Goal: Information Seeking & Learning: Check status

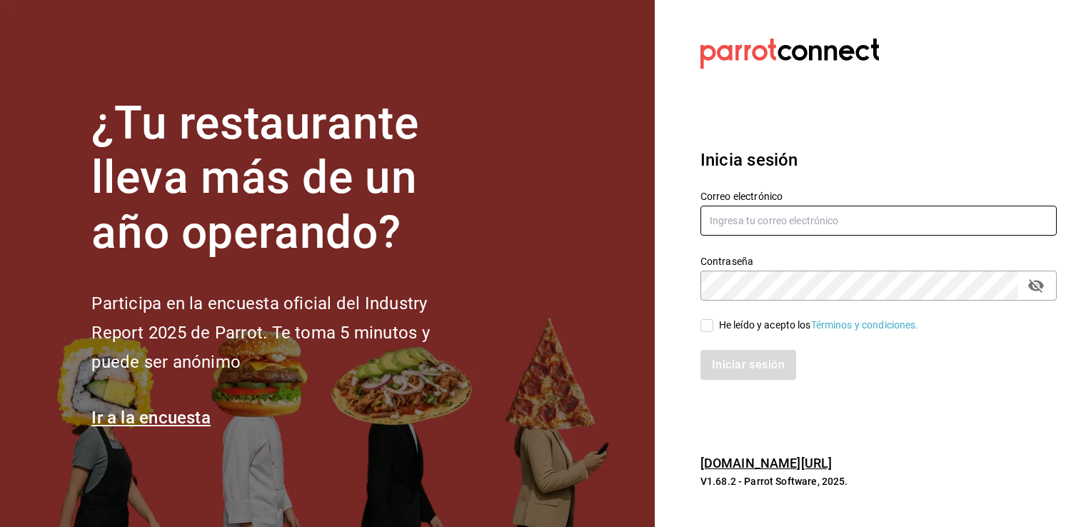
type input "[EMAIL_ADDRESS][DOMAIN_NAME]"
click at [717, 335] on div "Iniciar sesión" at bounding box center [869, 356] width 373 height 47
click at [730, 327] on div "He leído y acepto los Términos y condiciones." at bounding box center [819, 325] width 200 height 15
click at [713, 327] on input "He leído y acepto los Términos y condiciones." at bounding box center [706, 325] width 13 height 13
checkbox input "true"
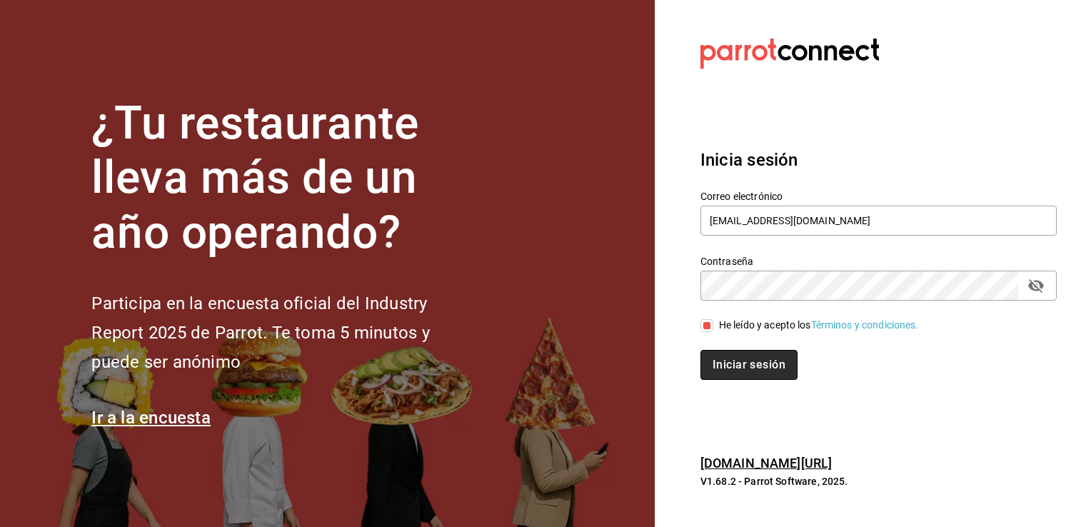
click at [720, 358] on button "Iniciar sesión" at bounding box center [748, 365] width 97 height 30
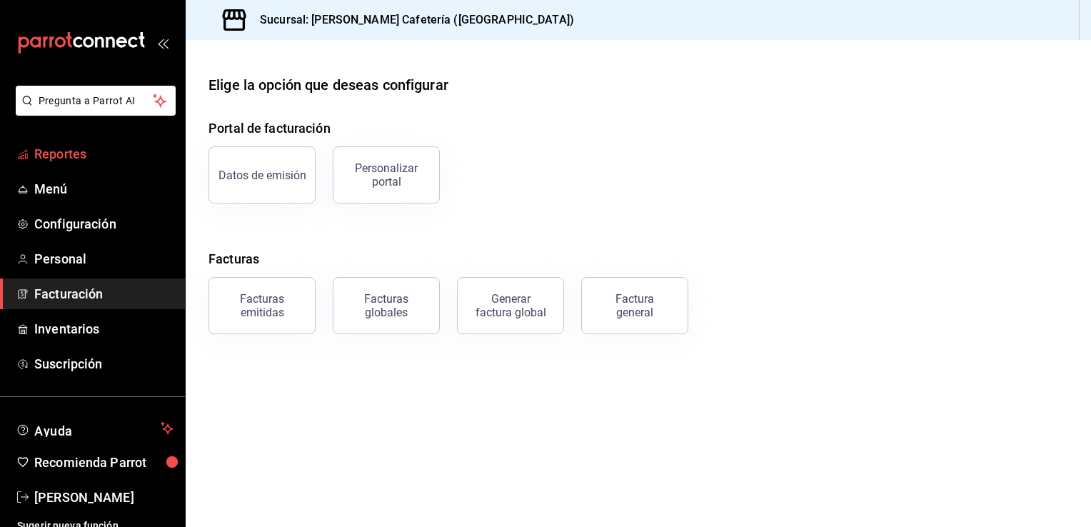
click at [87, 158] on span "Reportes" at bounding box center [103, 153] width 139 height 19
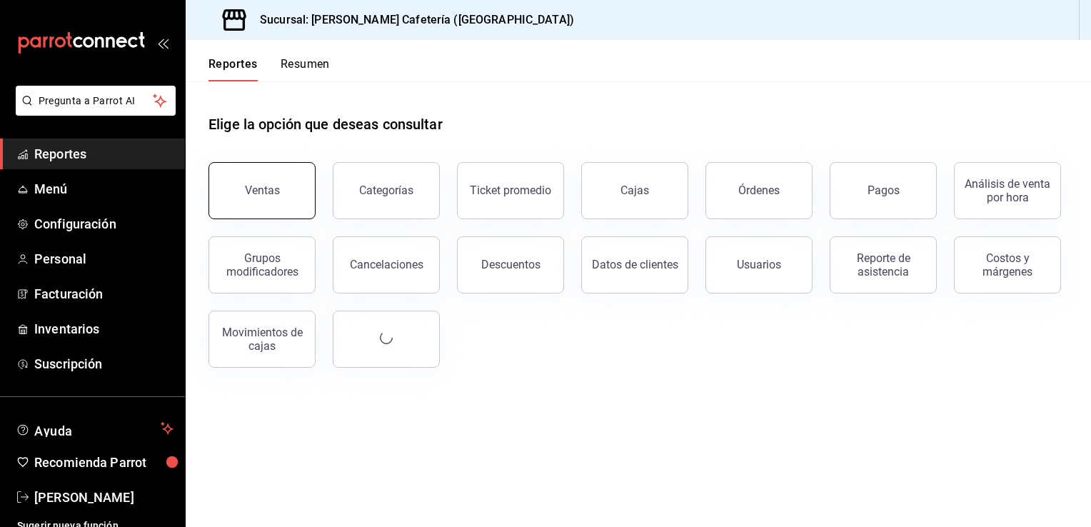
click at [300, 187] on button "Ventas" at bounding box center [261, 190] width 107 height 57
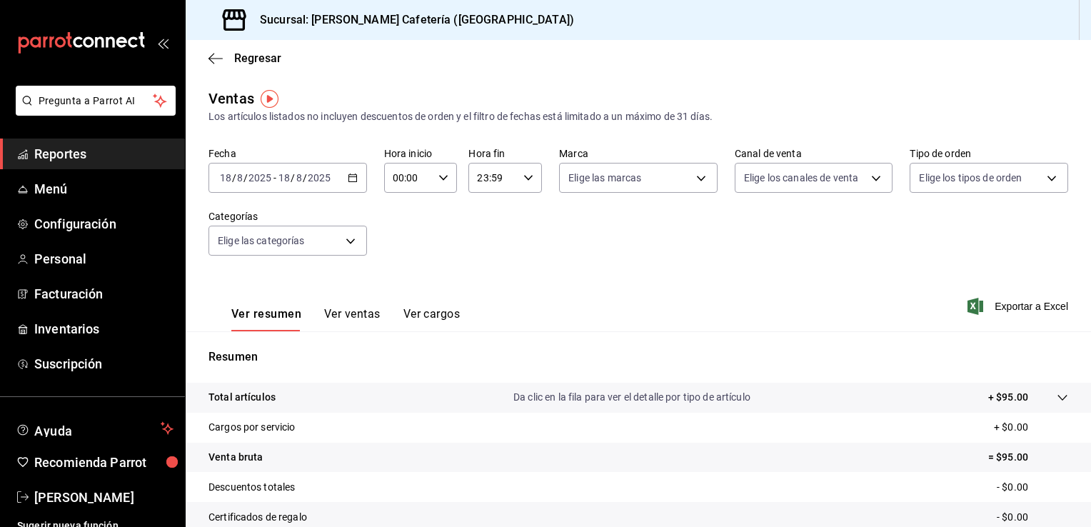
click at [293, 178] on span "/" at bounding box center [293, 177] width 4 height 11
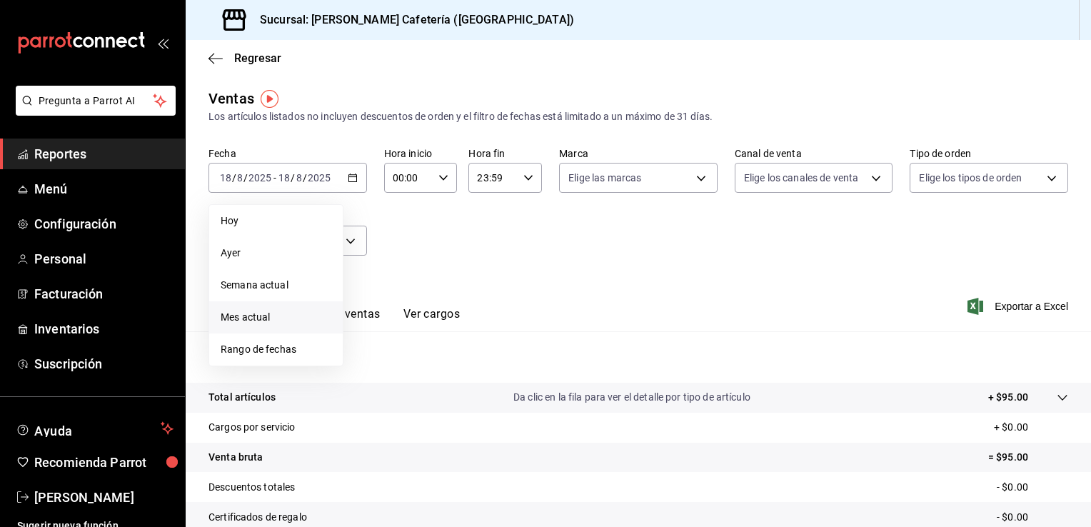
click at [266, 321] on span "Mes actual" at bounding box center [276, 317] width 111 height 15
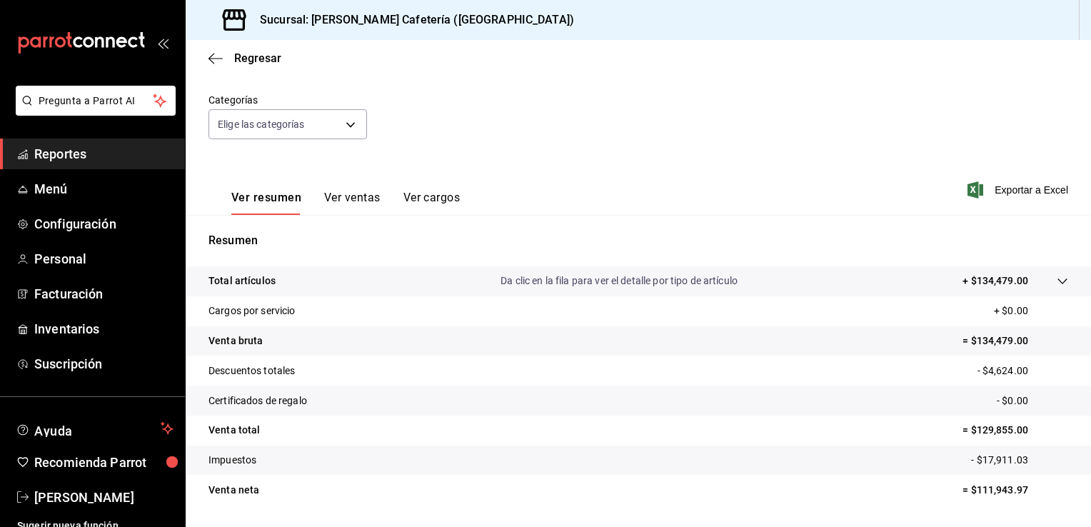
scroll to position [157, 0]
